Goal: Transaction & Acquisition: Purchase product/service

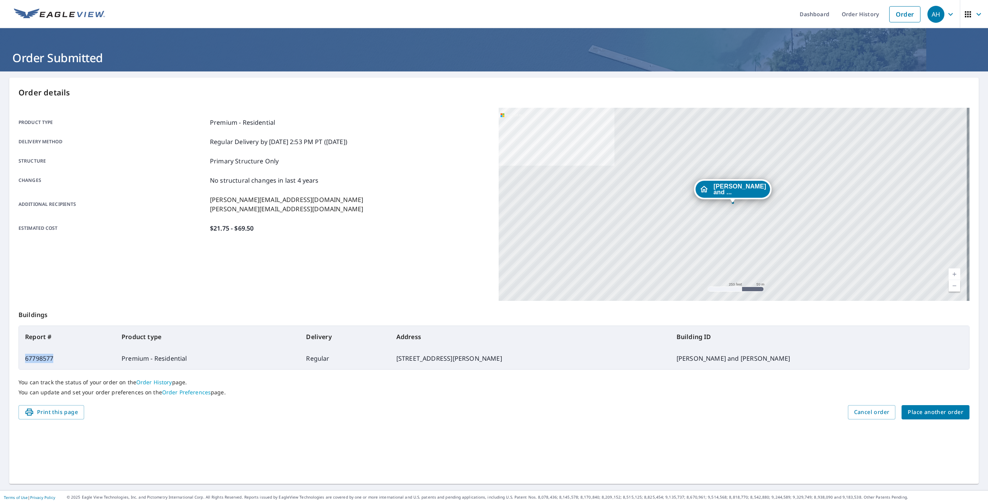
click at [924, 409] on span "Place another order" at bounding box center [935, 412] width 56 height 10
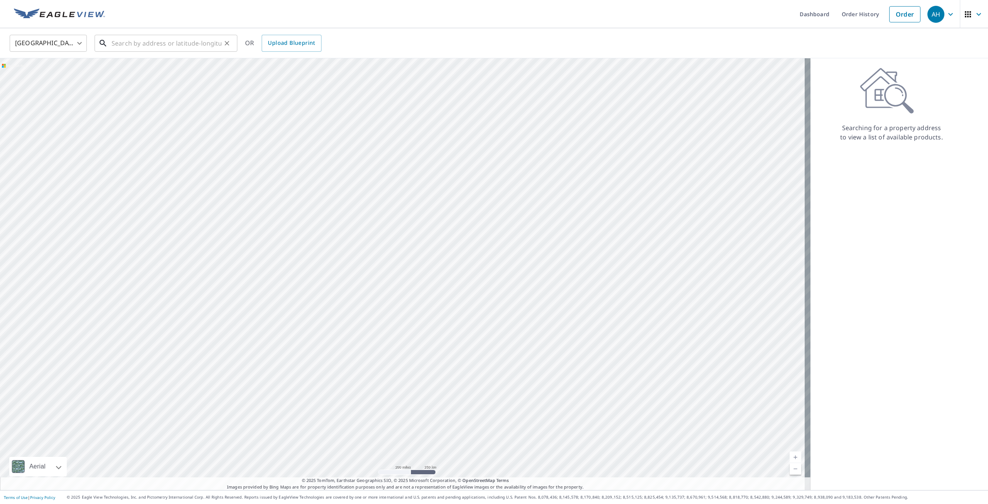
click at [126, 46] on input "text" at bounding box center [167, 43] width 110 height 22
paste input "[STREET_ADDRESS]"
click at [155, 78] on p "Wyandotte, MI 48192" at bounding box center [170, 74] width 121 height 8
type input "[STREET_ADDRESS]"
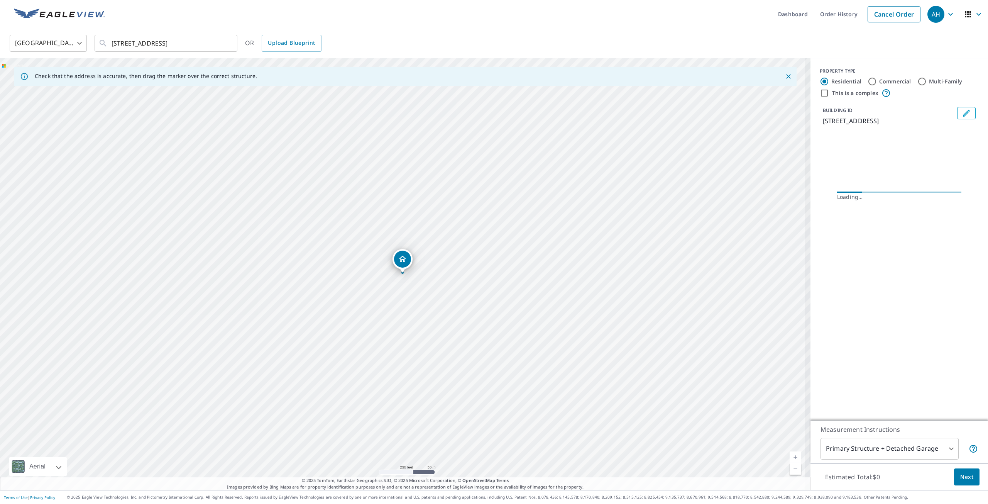
scroll to position [0, 0]
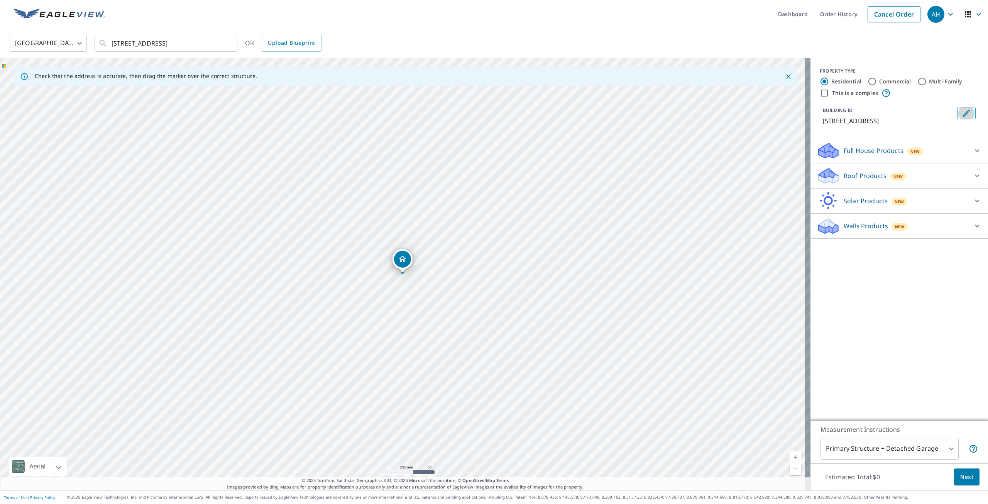
click at [957, 117] on button "Edit building 1" at bounding box center [966, 113] width 19 height 12
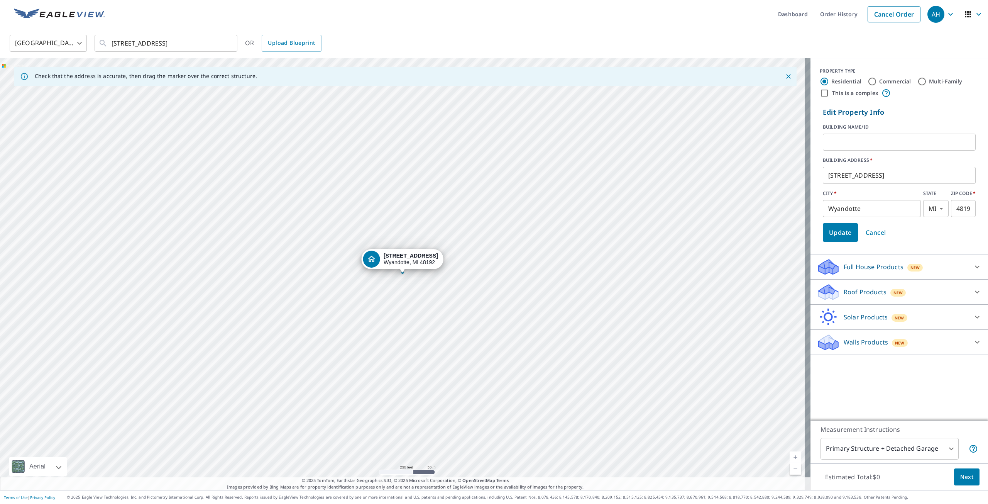
click at [871, 137] on input "text" at bounding box center [899, 142] width 153 height 22
paste input "[PERSON_NAME]"
type input "[PERSON_NAME]/[PERSON_NAME]"
click at [844, 235] on span "Update" at bounding box center [840, 232] width 23 height 11
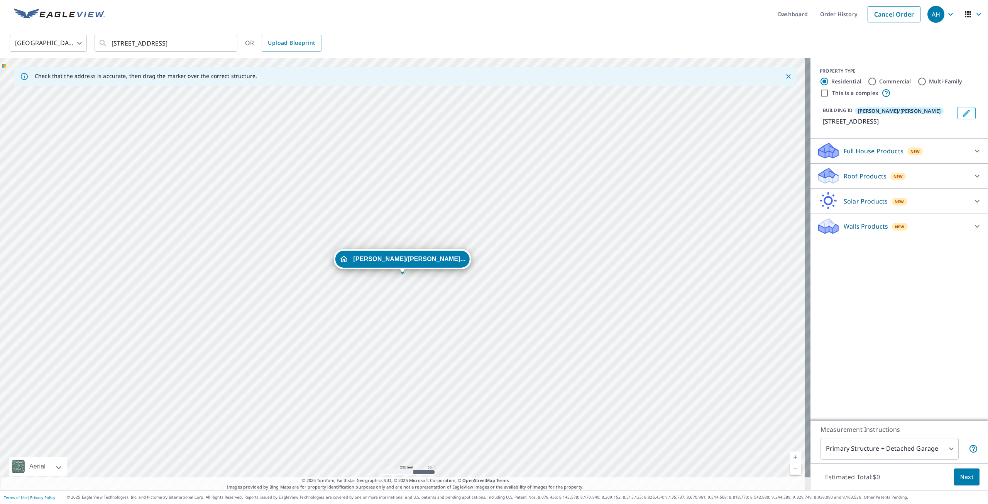
click at [843, 176] on p "Roof Products" at bounding box center [864, 175] width 43 height 9
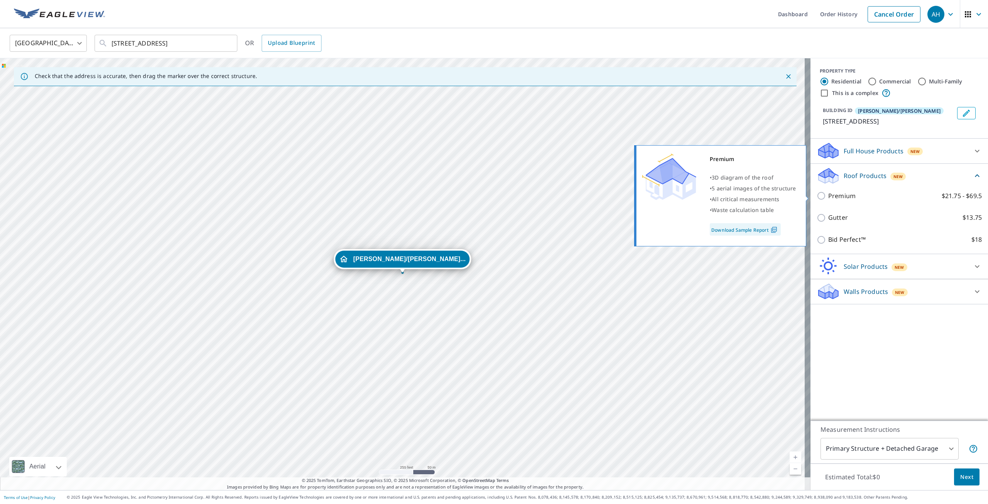
click at [818, 196] on input "Premium $21.75 - $69.5" at bounding box center [822, 195] width 12 height 9
checkbox input "true"
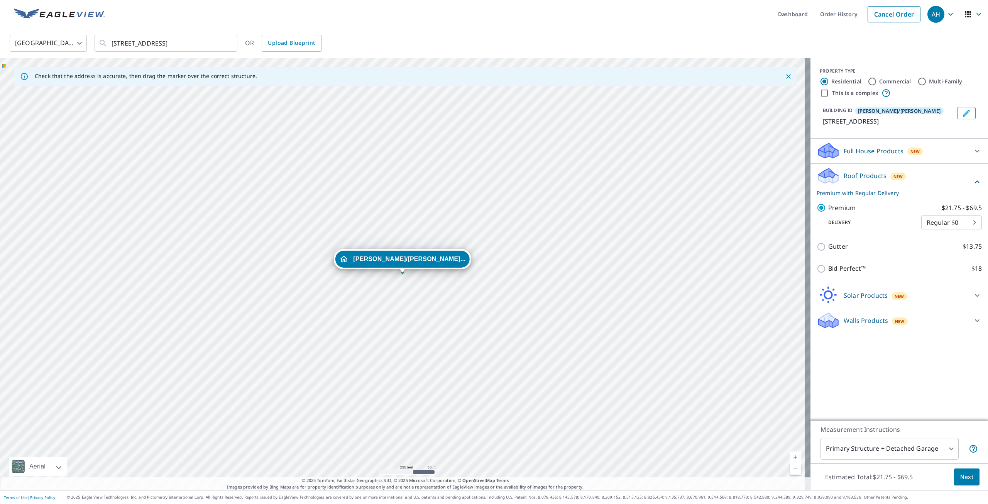
click at [960, 475] on span "Next" at bounding box center [966, 477] width 13 height 10
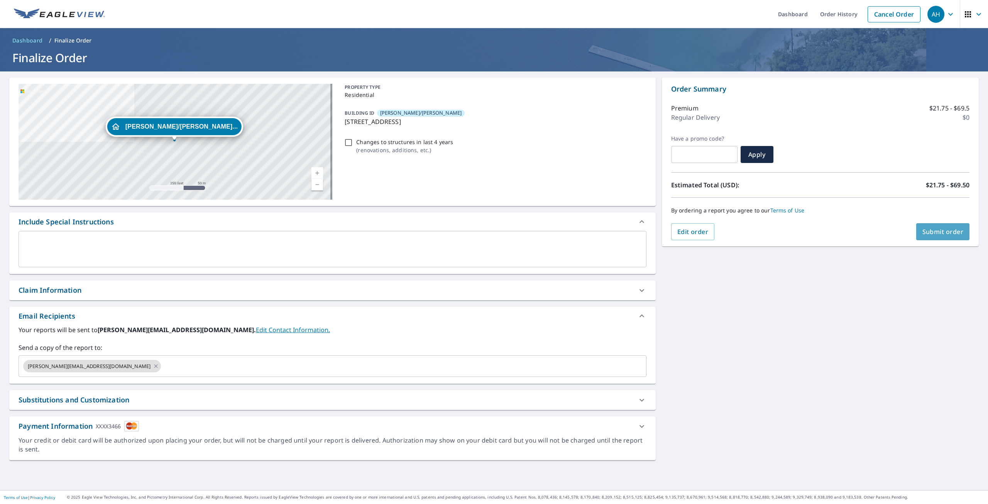
click at [935, 234] on span "Submit order" at bounding box center [942, 231] width 41 height 8
checkbox input "true"
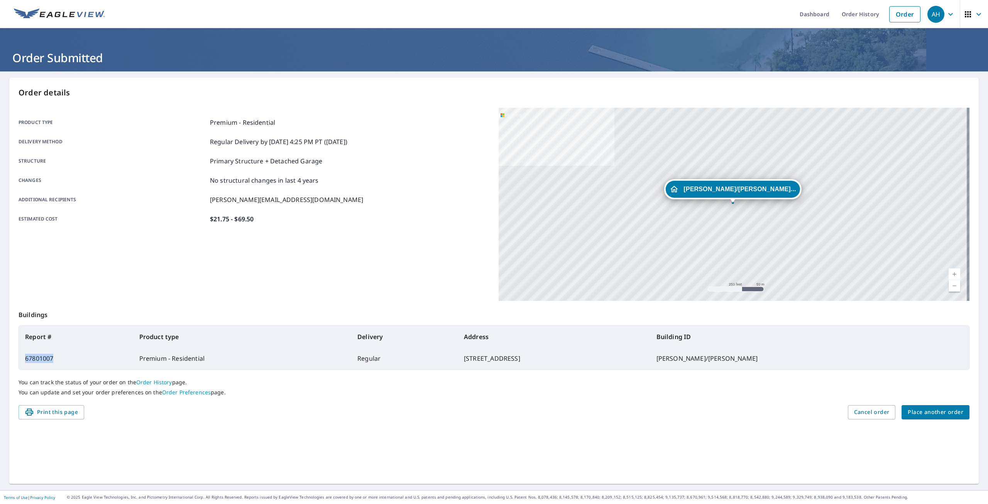
drag, startPoint x: 58, startPoint y: 361, endPoint x: 25, endPoint y: 363, distance: 32.5
click at [25, 363] on td "67801007" at bounding box center [76, 358] width 114 height 22
copy td "67801007"
drag, startPoint x: 145, startPoint y: 346, endPoint x: 69, endPoint y: 360, distance: 77.2
click at [70, 360] on td "67801007" at bounding box center [76, 358] width 114 height 22
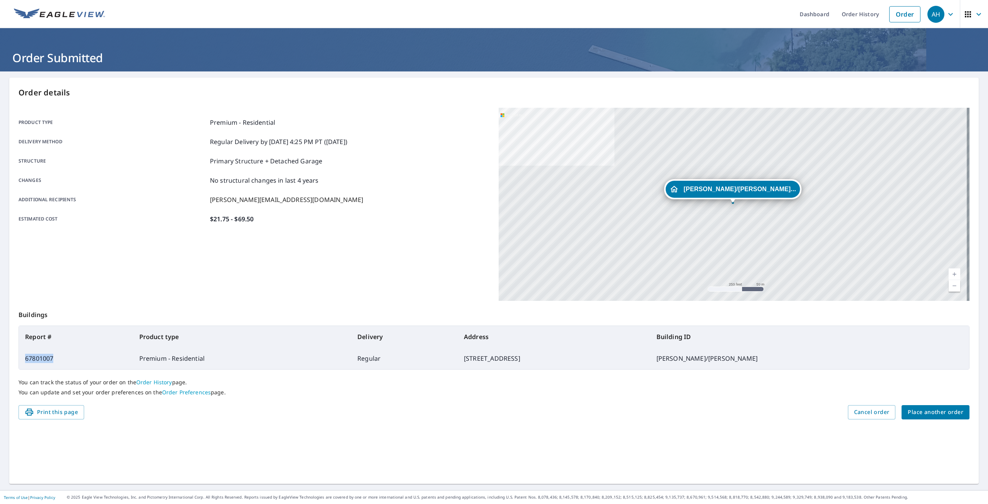
drag, startPoint x: 42, startPoint y: 360, endPoint x: 26, endPoint y: 360, distance: 16.2
click at [26, 360] on td "67801007" at bounding box center [76, 358] width 114 height 22
copy td "67801007"
click at [922, 412] on span "Place another order" at bounding box center [935, 412] width 56 height 10
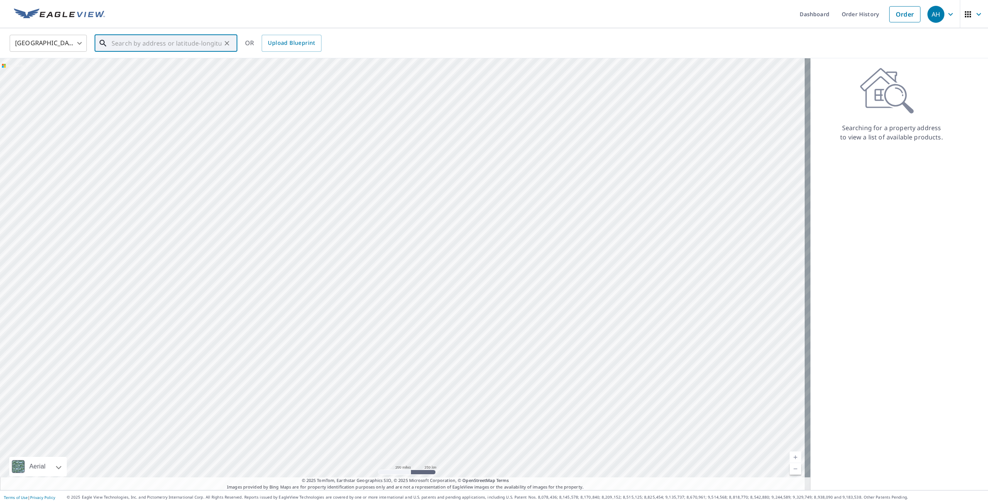
paste input "[STREET_ADDRESS][PERSON_NAME]"
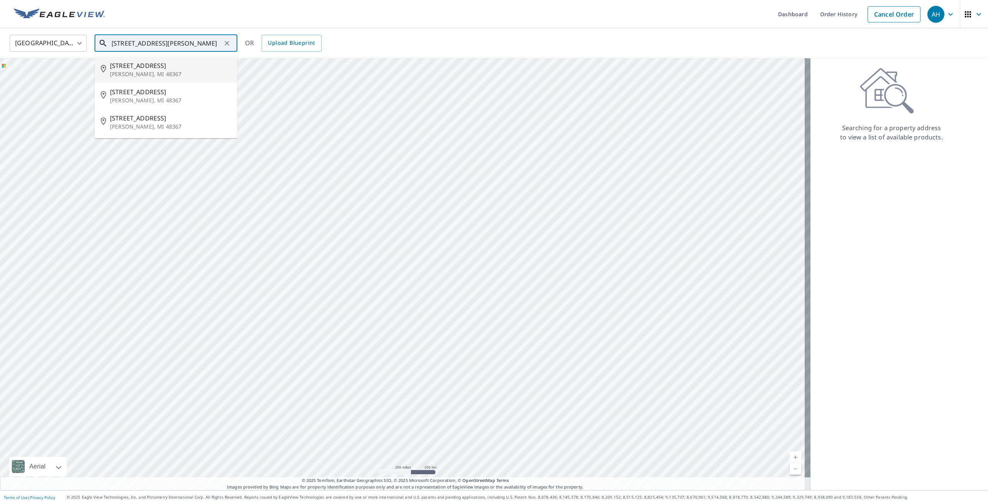
click at [175, 74] on p "[PERSON_NAME], MI 48367" at bounding box center [170, 74] width 121 height 8
type input "[STREET_ADDRESS][PERSON_NAME]"
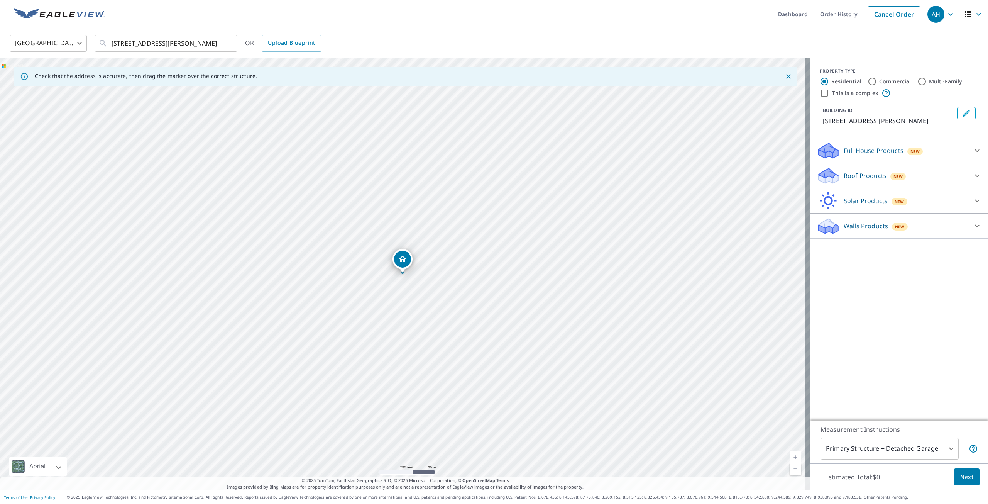
click at [881, 447] on body "AH AH Dashboard Order History Cancel Order AH [GEOGRAPHIC_DATA] [GEOGRAPHIC_DAT…" at bounding box center [494, 252] width 988 height 504
click at [880, 461] on li "Primary Structure Only" at bounding box center [884, 460] width 138 height 14
type input "2"
click at [856, 230] on p "Walls Products" at bounding box center [865, 225] width 44 height 9
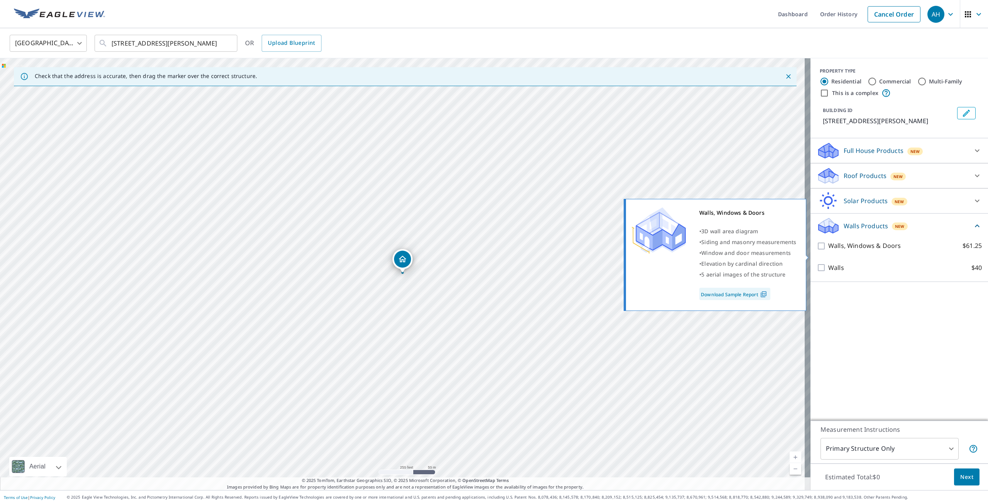
click at [816, 250] on input "Walls, Windows & Doors $61.25" at bounding box center [822, 245] width 12 height 9
checkbox input "true"
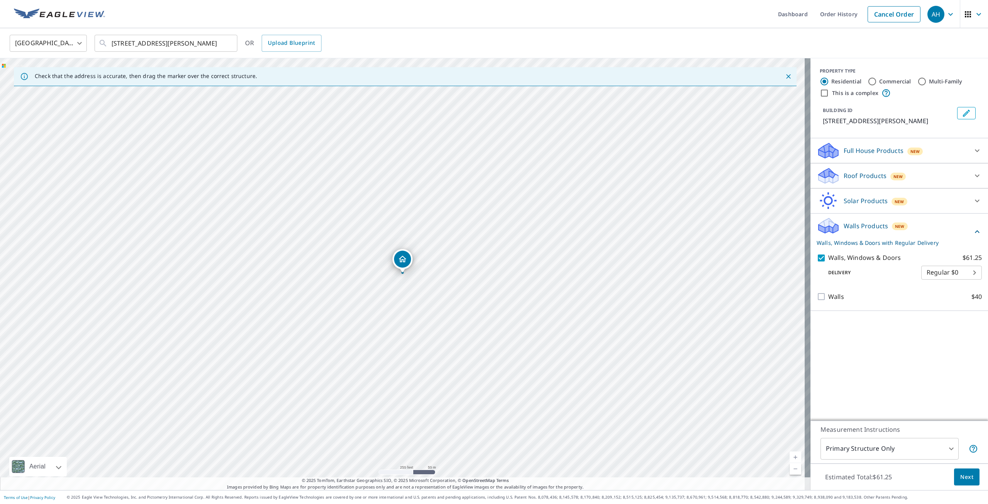
click at [960, 477] on span "Next" at bounding box center [966, 477] width 13 height 10
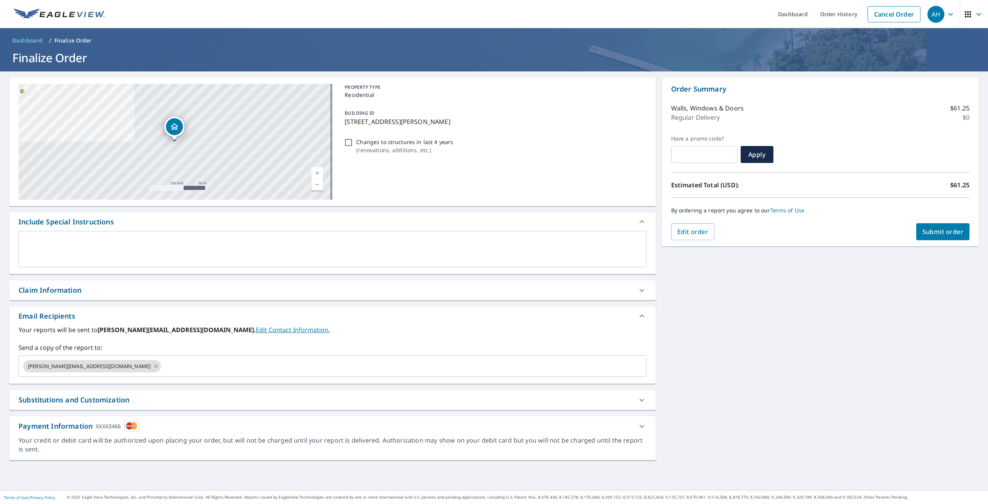
click at [922, 230] on span "Submit order" at bounding box center [942, 231] width 41 height 8
checkbox input "true"
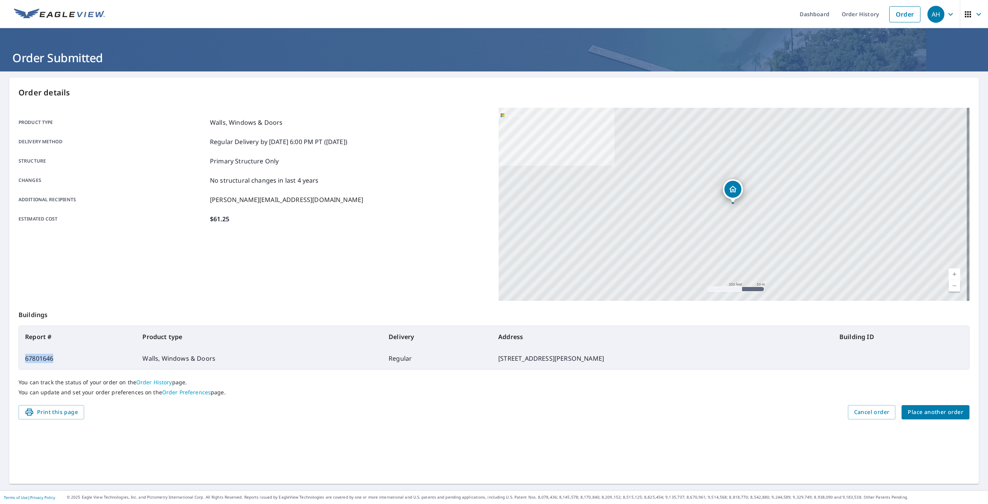
drag, startPoint x: 41, startPoint y: 358, endPoint x: 21, endPoint y: 358, distance: 19.7
click at [21, 358] on td "67801646" at bounding box center [77, 358] width 117 height 22
copy td "67801646"
